Goal: Find specific page/section: Find specific page/section

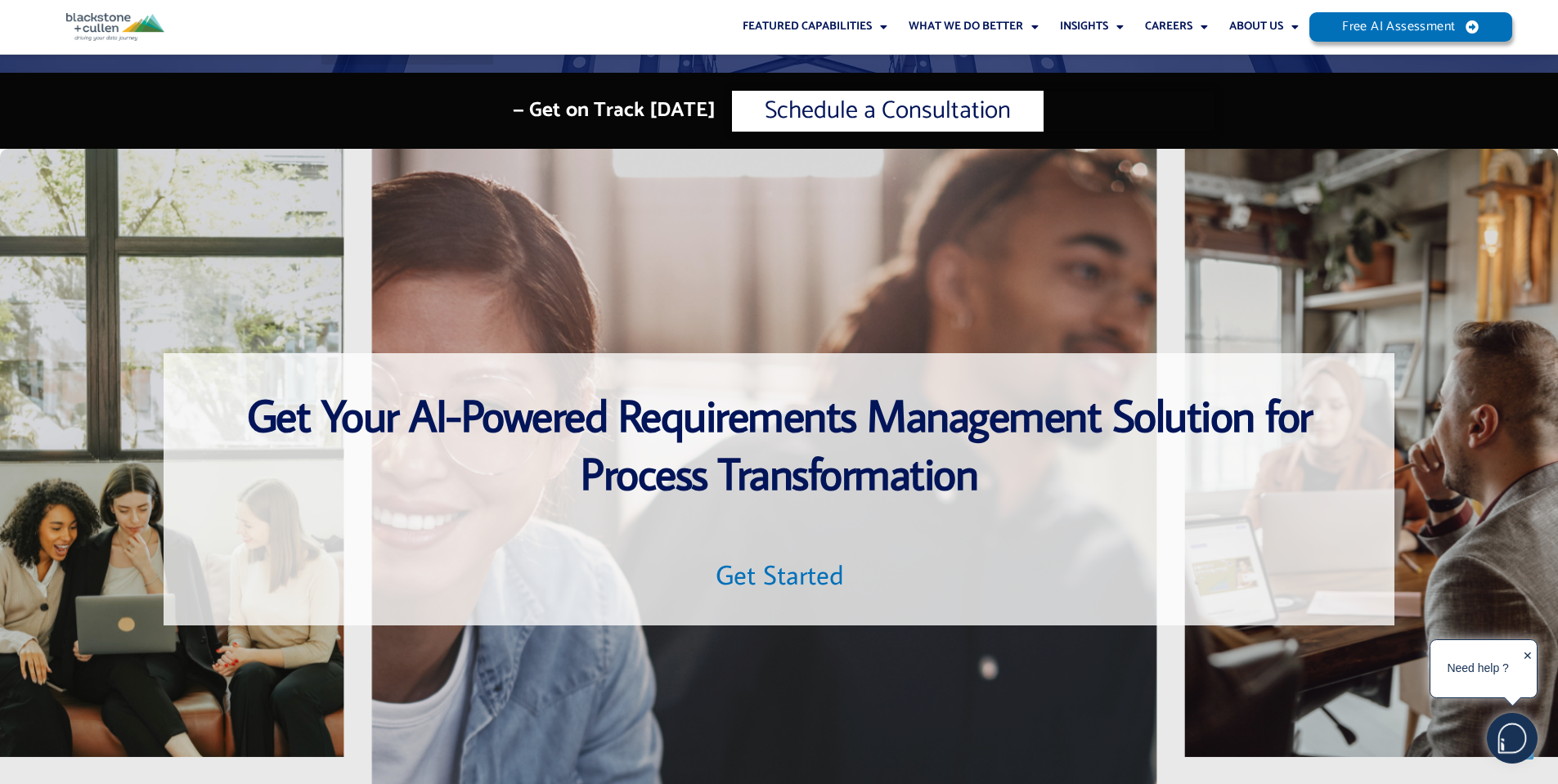
scroll to position [5561, 0]
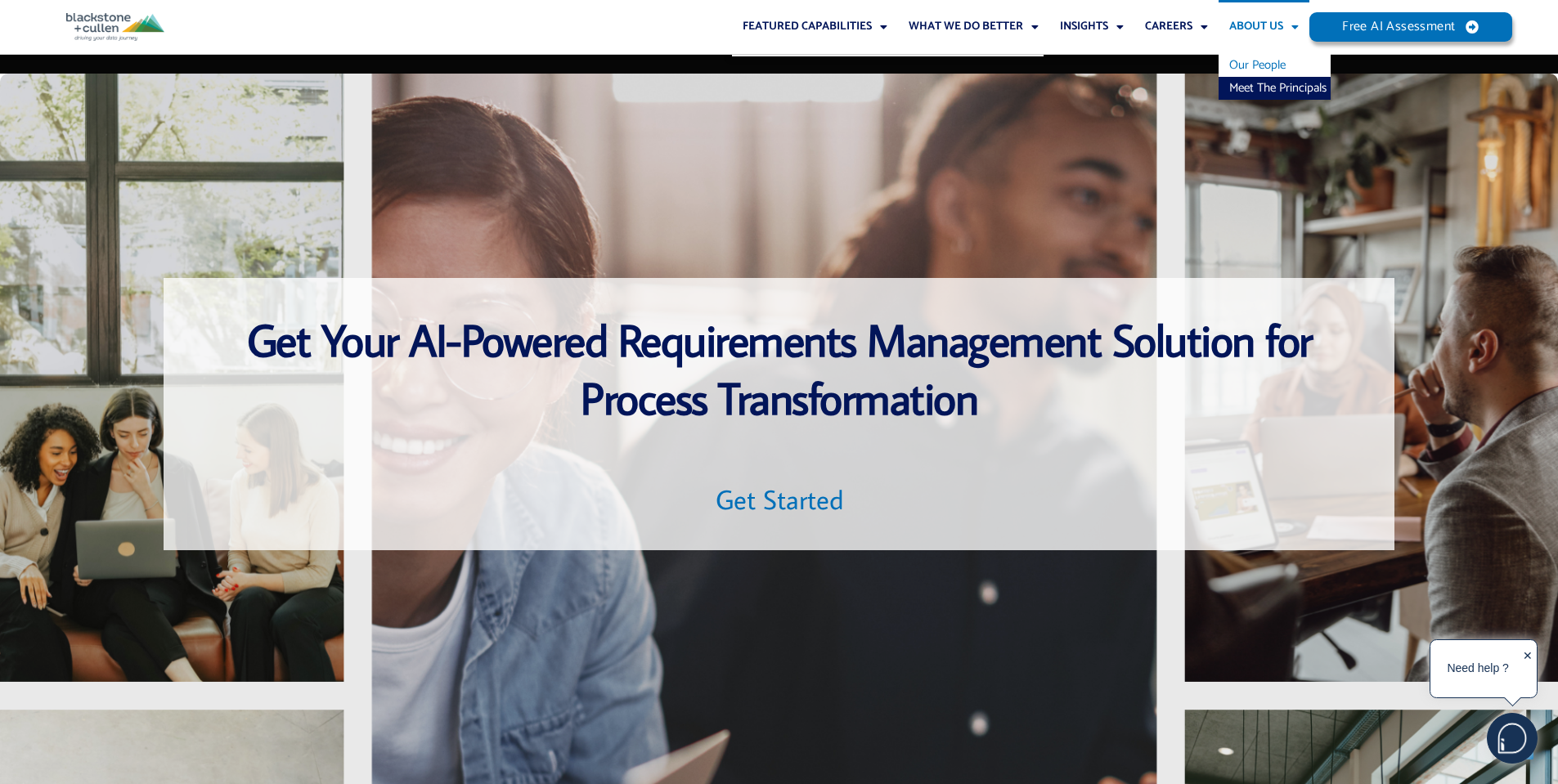
click at [1254, 66] on link "Our People" at bounding box center [1275, 65] width 112 height 23
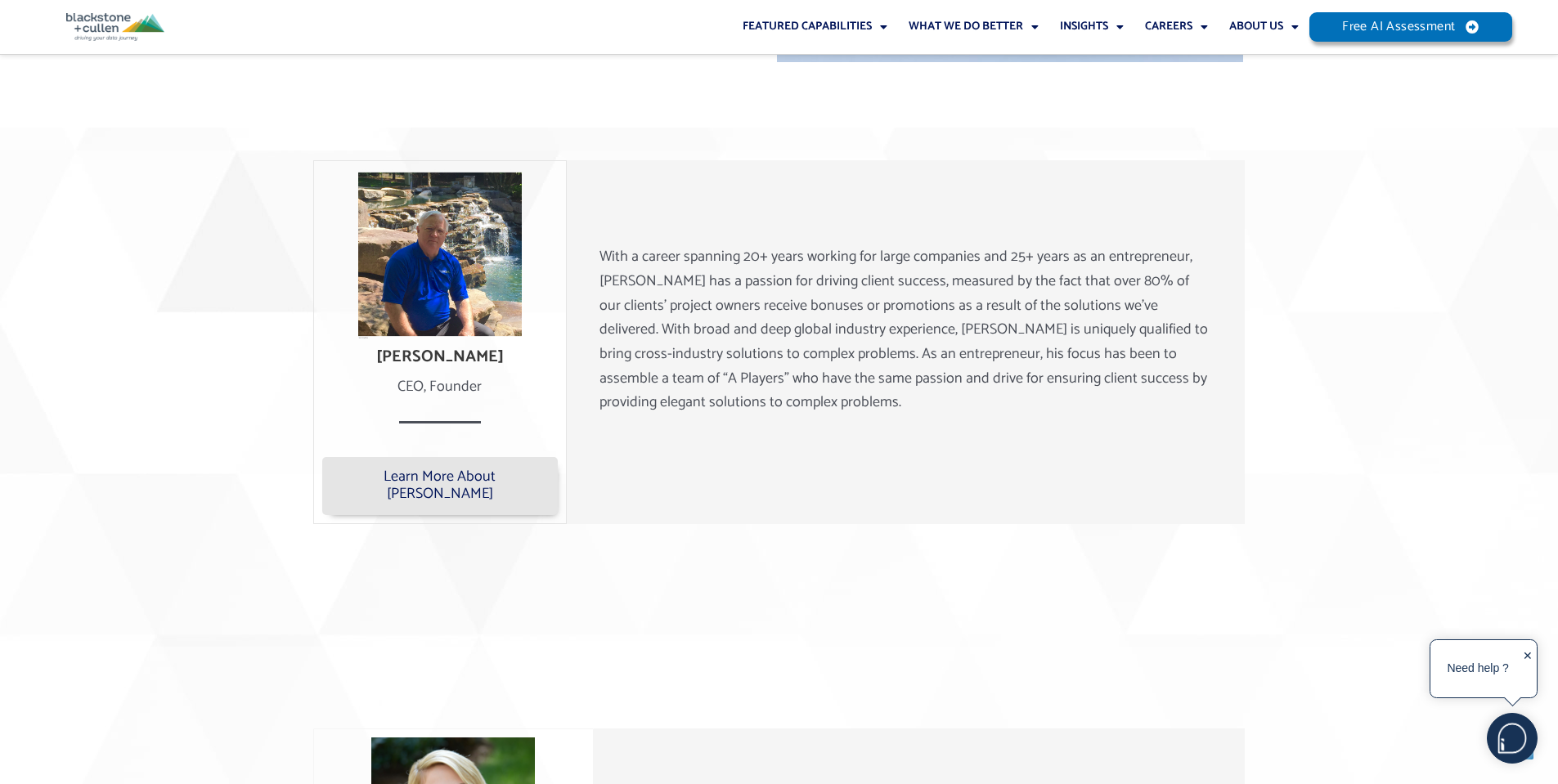
scroll to position [1131, 0]
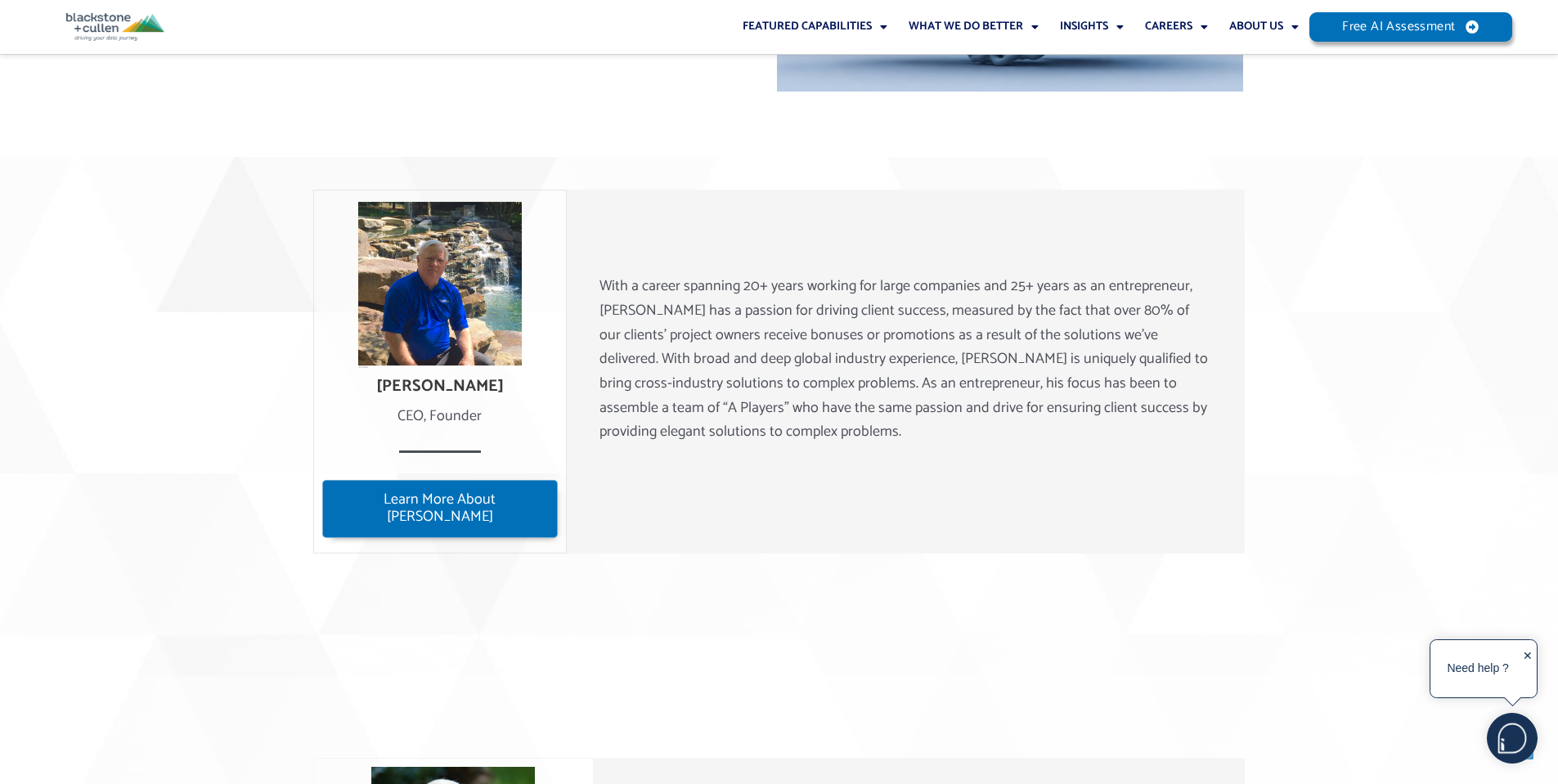
click at [482, 509] on span "Learn More About Lee" at bounding box center [439, 509] width 213 height 35
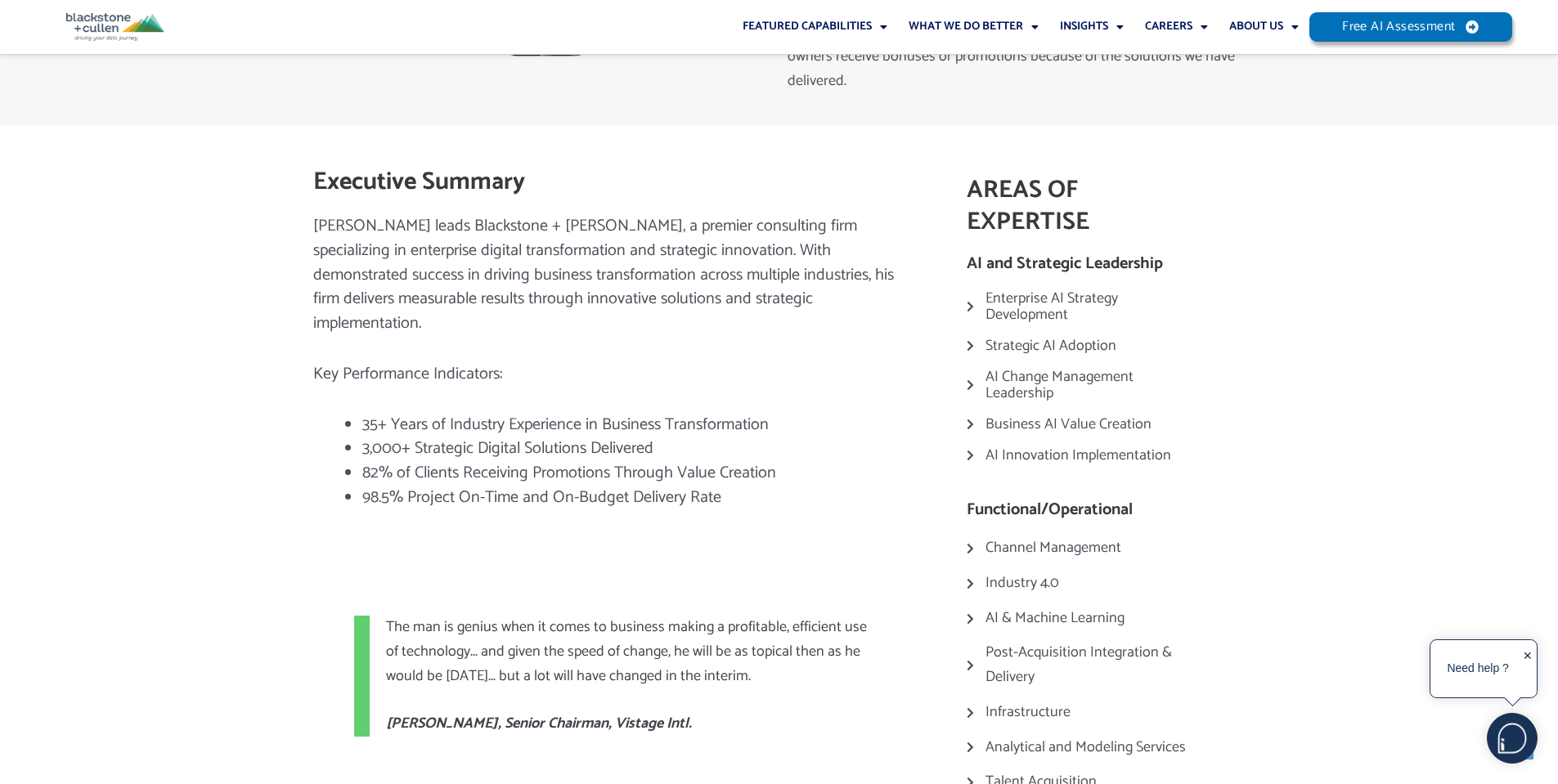
scroll to position [409, 0]
